Goal: Task Accomplishment & Management: Manage account settings

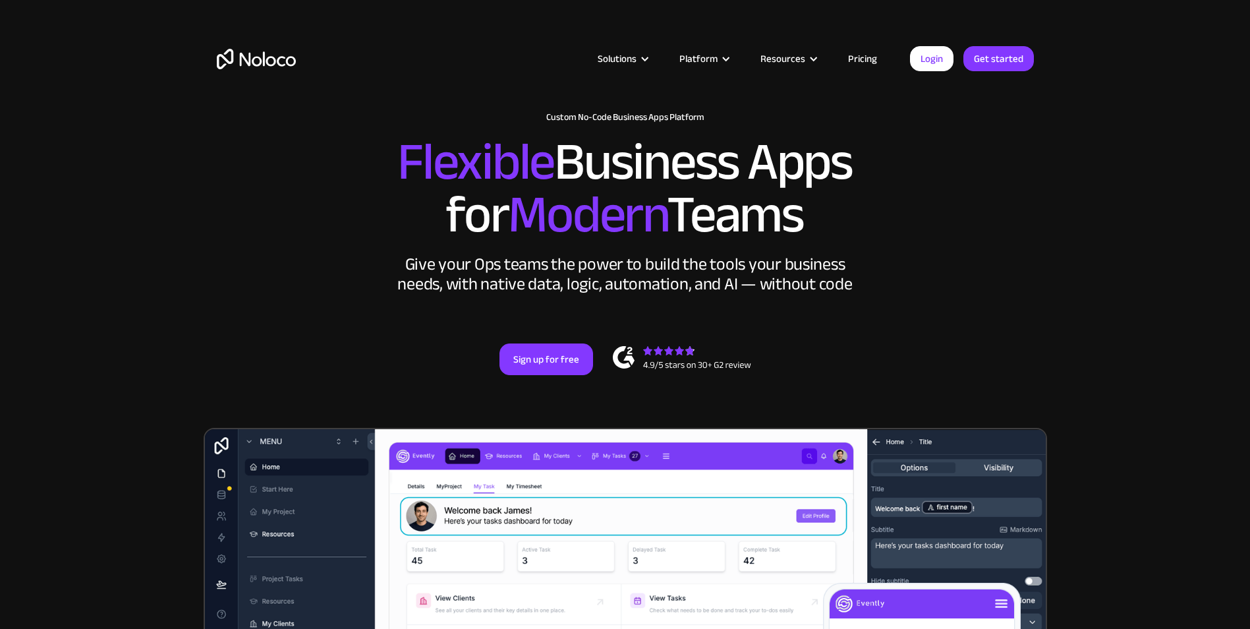
click at [961, 211] on h2 "Flexible Business Apps for Modern Teams" at bounding box center [625, 188] width 817 height 105
click at [922, 59] on link "Login" at bounding box center [931, 58] width 43 height 25
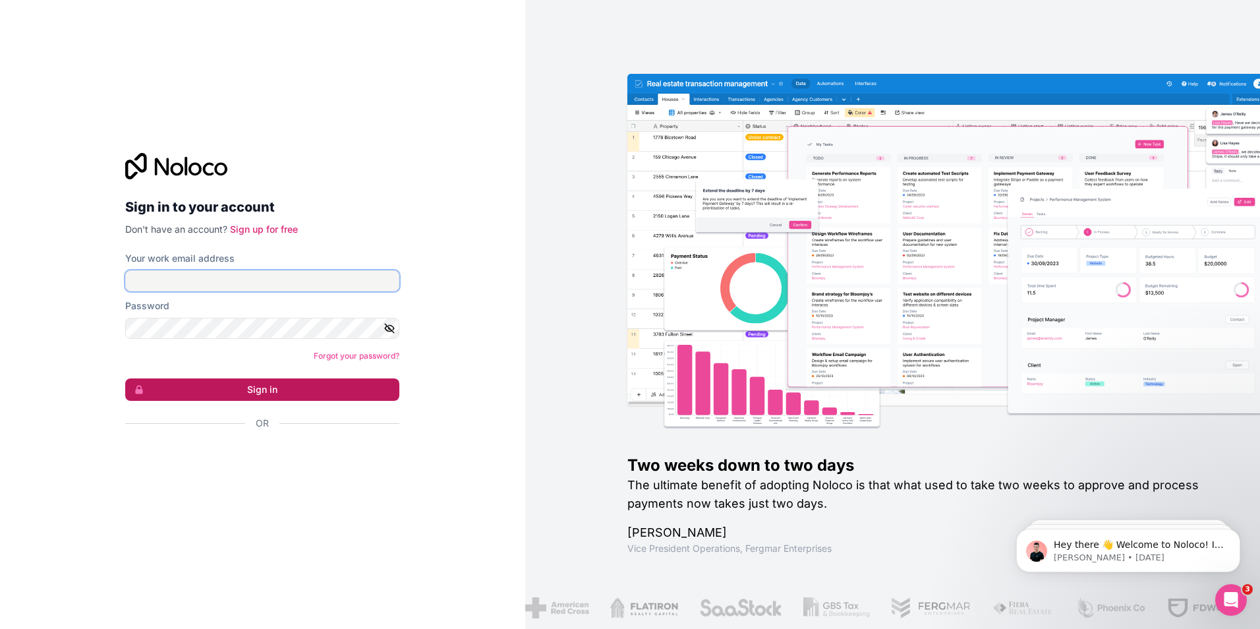
type input "Dieu.beni.fio@groupea2r.fr"
click at [264, 387] on button "Sign in" at bounding box center [262, 389] width 274 height 22
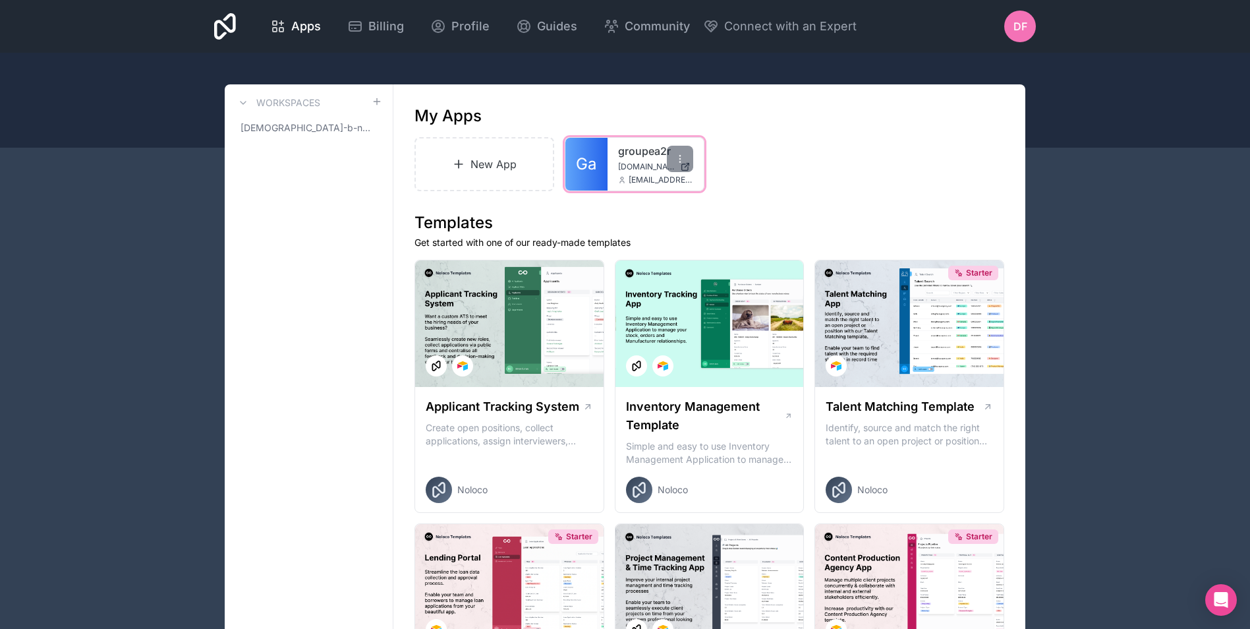
click at [594, 163] on span "Ga" at bounding box center [586, 164] width 20 height 21
